Goal: Navigation & Orientation: Find specific page/section

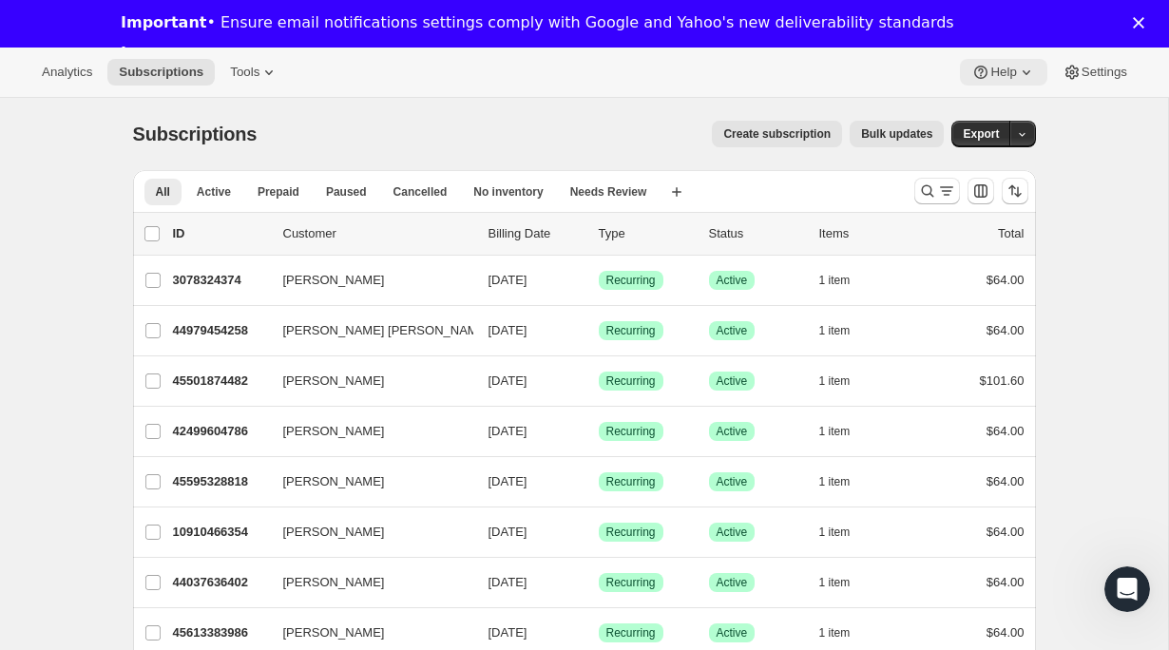
click at [1017, 73] on icon at bounding box center [1026, 72] width 19 height 19
click at [1108, 75] on span "Settings" at bounding box center [1105, 72] width 46 height 15
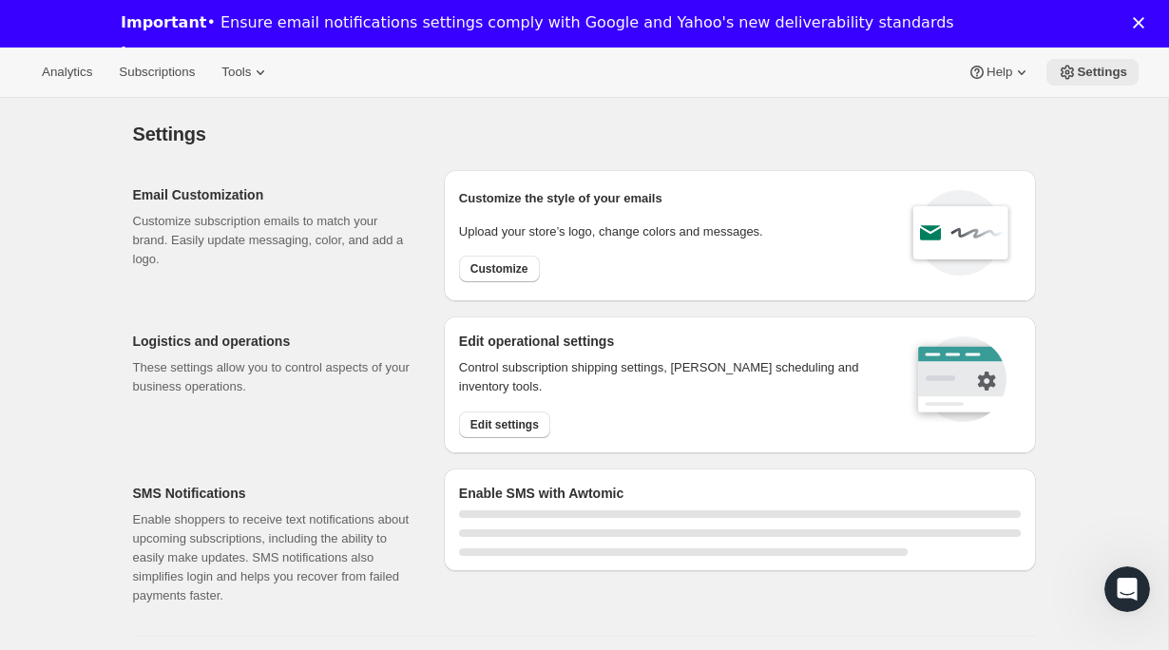
click at [1108, 75] on span "Settings" at bounding box center [1102, 72] width 50 height 15
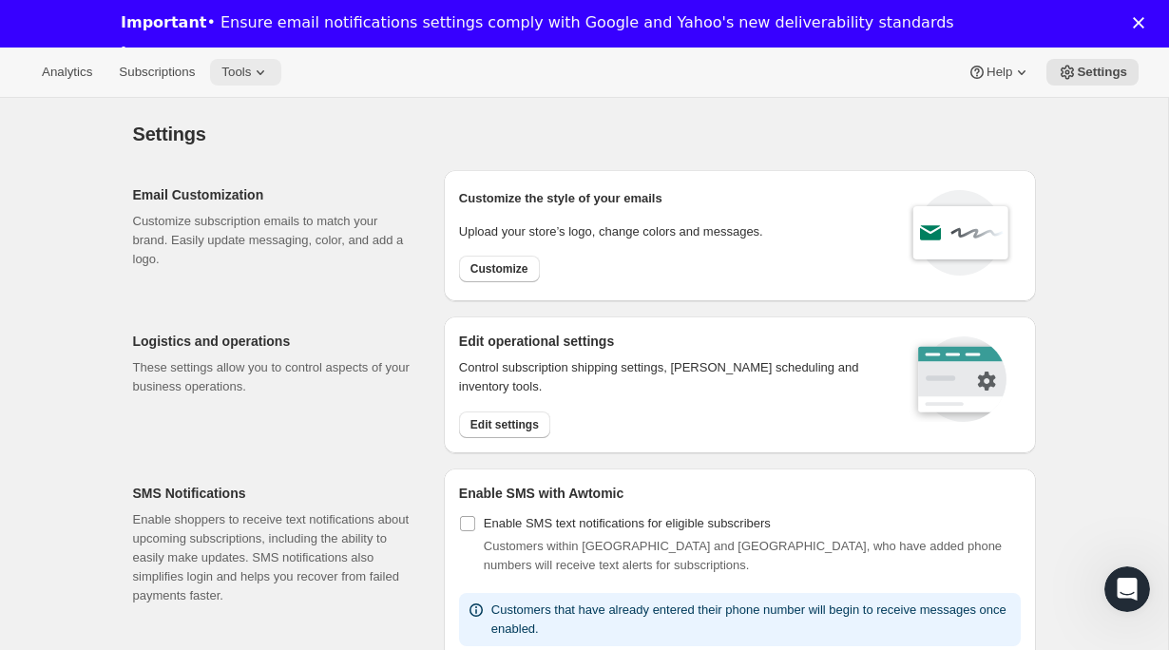
click at [251, 84] on button "Tools" at bounding box center [245, 72] width 71 height 27
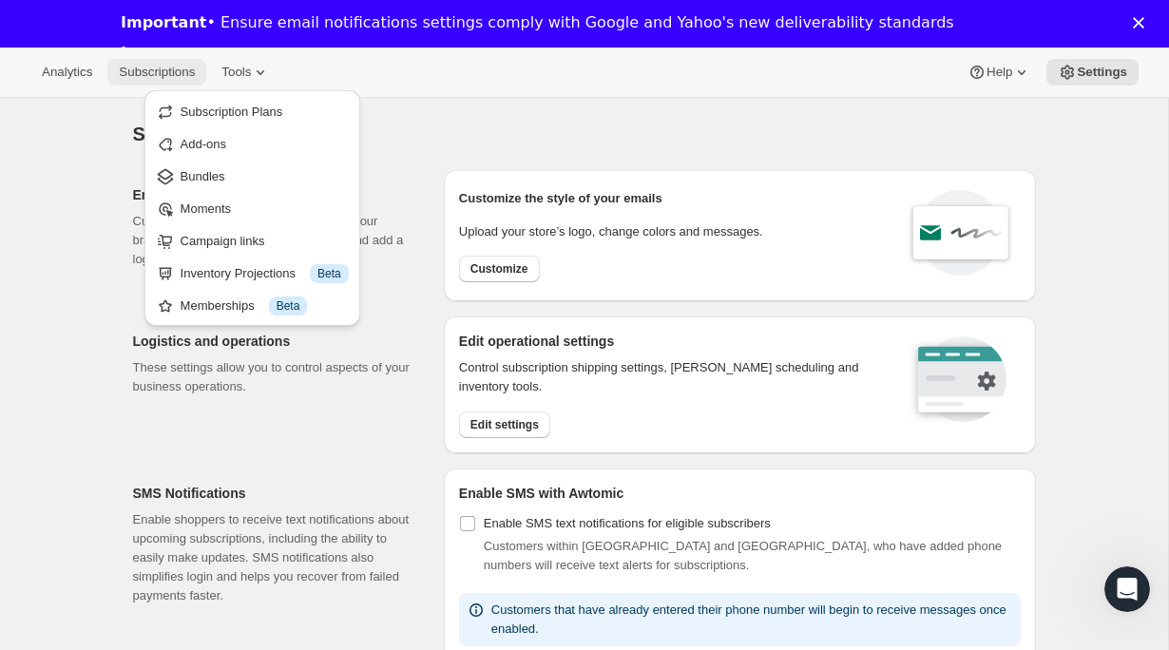
click at [171, 78] on span "Subscriptions" at bounding box center [157, 72] width 76 height 15
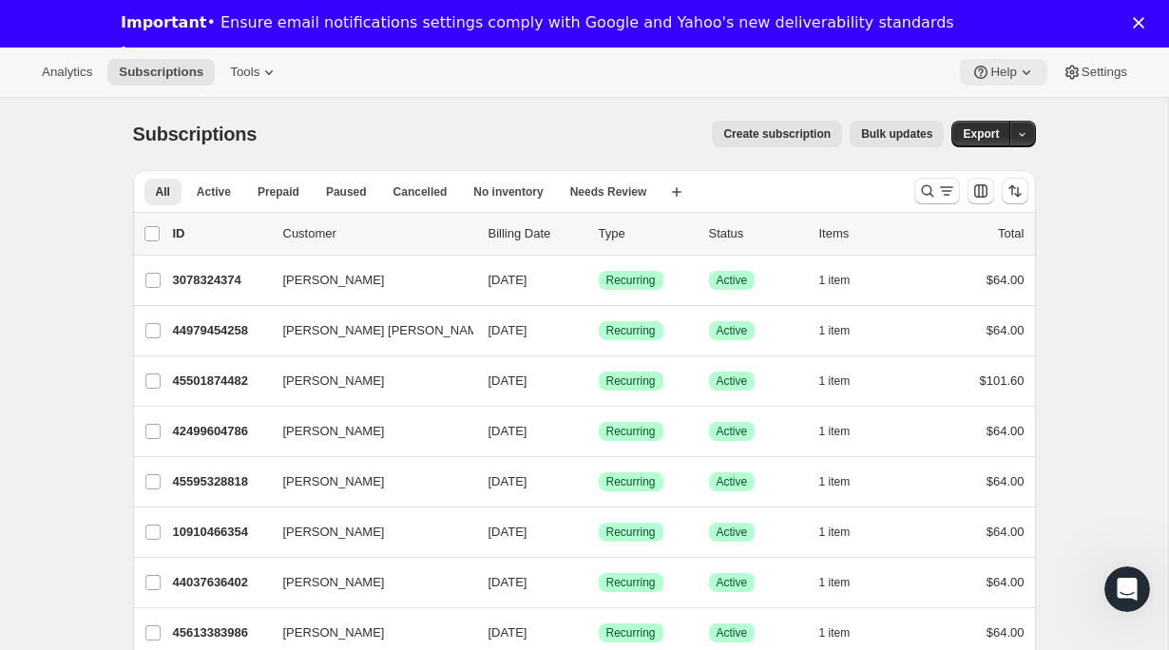
click at [1031, 71] on icon at bounding box center [1026, 72] width 19 height 19
click at [1003, 144] on span "Help Center" at bounding box center [998, 144] width 66 height 14
click at [264, 71] on icon at bounding box center [269, 72] width 19 height 19
